Goal: Information Seeking & Learning: Understand process/instructions

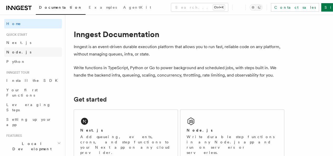
click at [31, 54] on link "Node.js" at bounding box center [33, 51] width 58 height 9
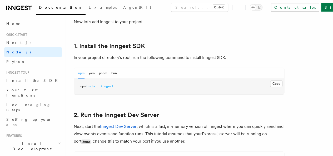
scroll to position [321, 0]
click at [270, 87] on button "Copy Copied" at bounding box center [276, 83] width 12 height 7
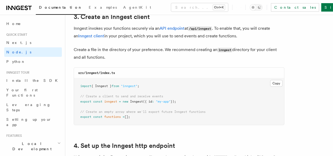
scroll to position [679, 0]
drag, startPoint x: 144, startPoint y: 82, endPoint x: 77, endPoint y: 81, distance: 66.9
click at [77, 81] on pre "import { Inngest } from "inngest" ; // Create a client to send and receive even…" at bounding box center [179, 101] width 210 height 47
copy span "import { Inngest } from "inngest" ;"
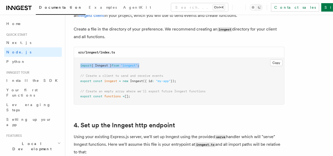
scroll to position [700, 0]
drag, startPoint x: 181, startPoint y: 75, endPoint x: 79, endPoint y: 71, distance: 102.5
click at [79, 71] on pre "import { Inngest } from "inngest" ; // Create a client to send and receive even…" at bounding box center [179, 81] width 210 height 47
copy code "// Create a client to send and receive events export const inngest = new Innges…"
drag, startPoint x: 81, startPoint y: 86, endPoint x: 135, endPoint y: 95, distance: 55.3
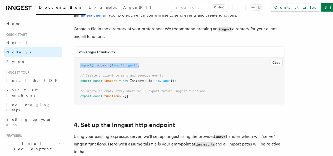
click at [135, 95] on pre "import { Inngest } from "inngest" ; // Create a client to send and receive even…" at bounding box center [179, 81] width 210 height 47
copy code "// Create an empty array where we'll export future Inngest functions export con…"
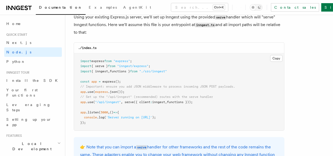
scroll to position [820, 0]
drag, startPoint x: 125, startPoint y: 96, endPoint x: 195, endPoint y: 97, distance: 69.8
click at [193, 100] on span "app .use ( "/api/inngest" , serve ({ client : inngest , functions }));" at bounding box center [136, 102] width 112 height 4
copy span "serve ({ client : inngest , functions })"
click at [154, 71] on pre "import express from "express" ; import { serve } from "inngest/express" ; impor…" at bounding box center [179, 91] width 210 height 77
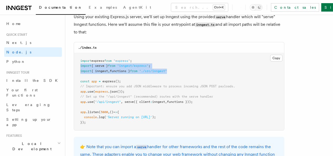
drag, startPoint x: 80, startPoint y: 61, endPoint x: 179, endPoint y: 68, distance: 98.7
click at [179, 68] on pre "import express from "express" ; import { serve } from "inngest/express" ; impor…" at bounding box center [179, 91] width 210 height 77
copy code "import { serve } from "inngest/express" ; import { inngest , functions } from "…"
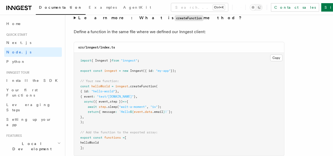
scroll to position [1045, 0]
